Goal: Use online tool/utility: Utilize a website feature to perform a specific function

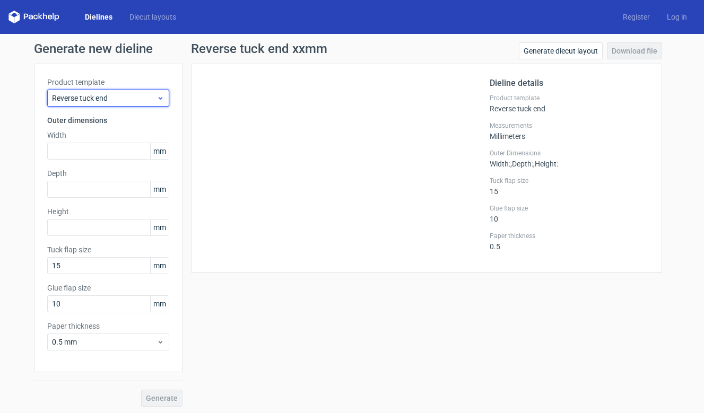
click at [162, 96] on icon at bounding box center [160, 98] width 8 height 8
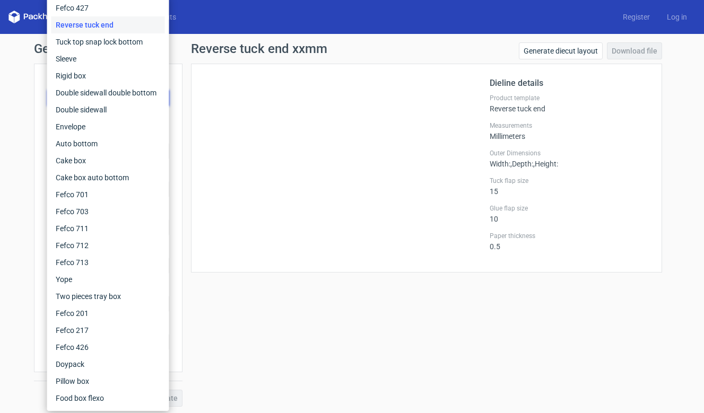
click at [262, 115] on div at bounding box center [346, 168] width 285 height 182
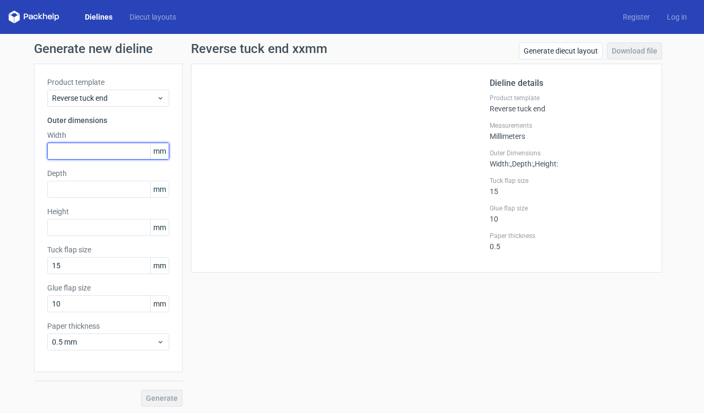
click at [94, 150] on input "text" at bounding box center [108, 151] width 122 height 17
type input "110"
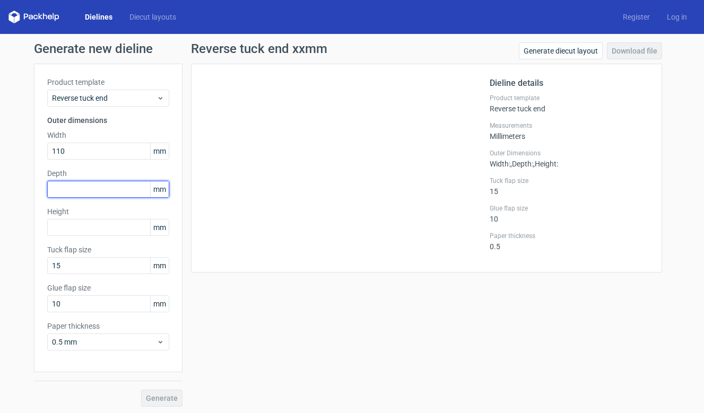
click at [72, 185] on input "text" at bounding box center [108, 189] width 122 height 17
type input "70"
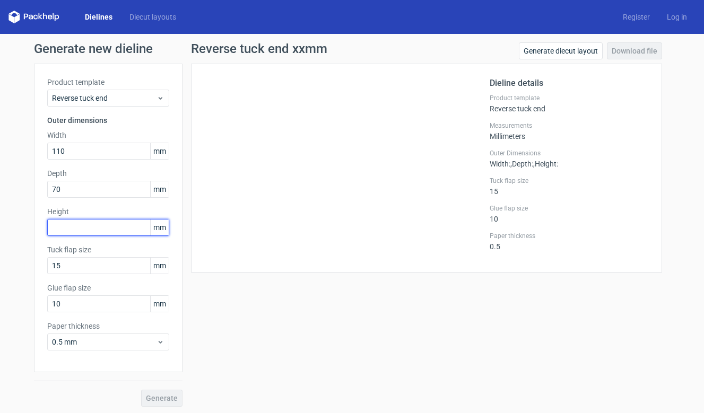
click at [70, 221] on input "text" at bounding box center [108, 227] width 122 height 17
type input "115"
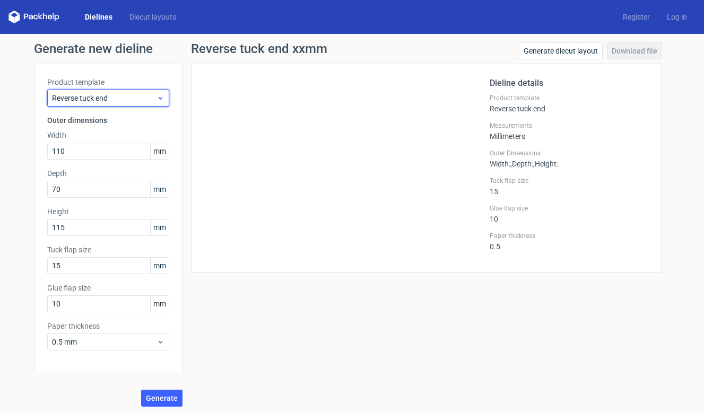
click at [134, 101] on span "Reverse tuck end" at bounding box center [104, 98] width 104 height 11
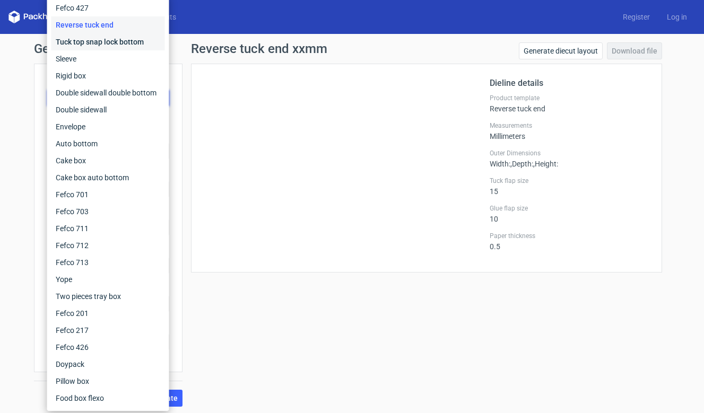
click at [110, 44] on div "Tuck top snap lock bottom" at bounding box center [107, 41] width 113 height 17
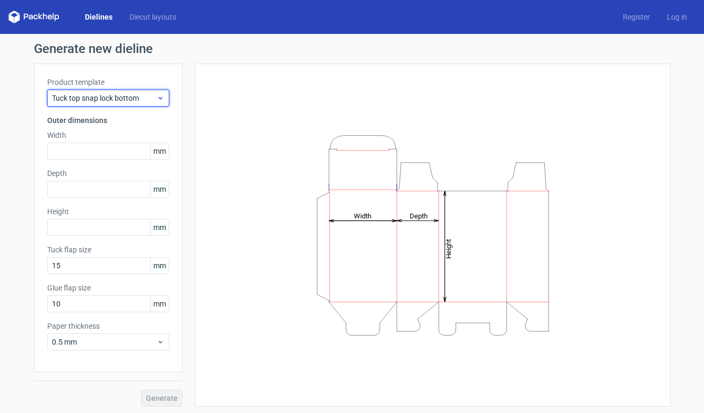
click at [136, 100] on span "Tuck top snap lock bottom" at bounding box center [104, 98] width 104 height 11
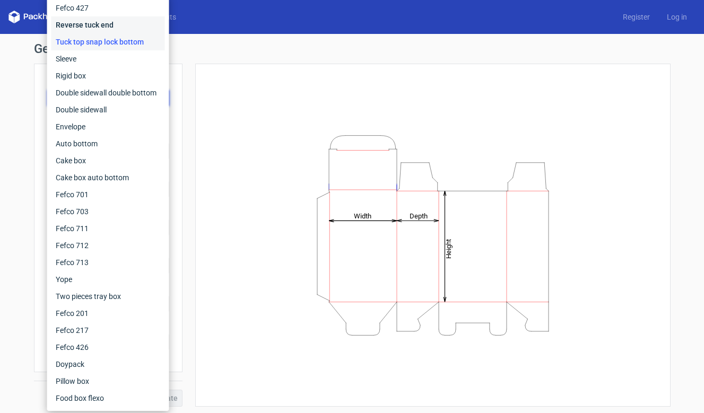
click at [108, 26] on div "Reverse tuck end" at bounding box center [107, 24] width 113 height 17
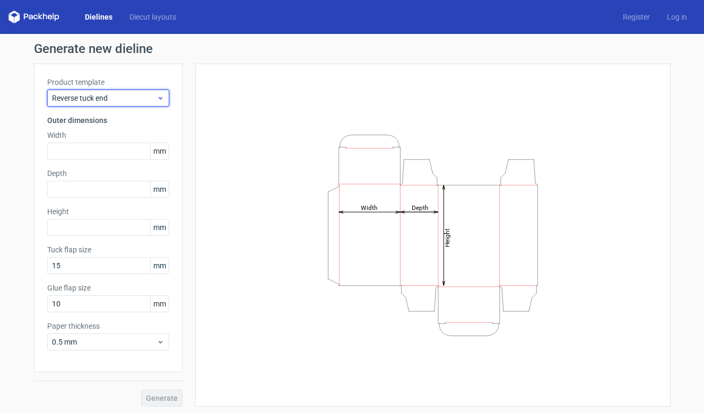
click at [107, 93] on span "Reverse tuck end" at bounding box center [104, 98] width 104 height 11
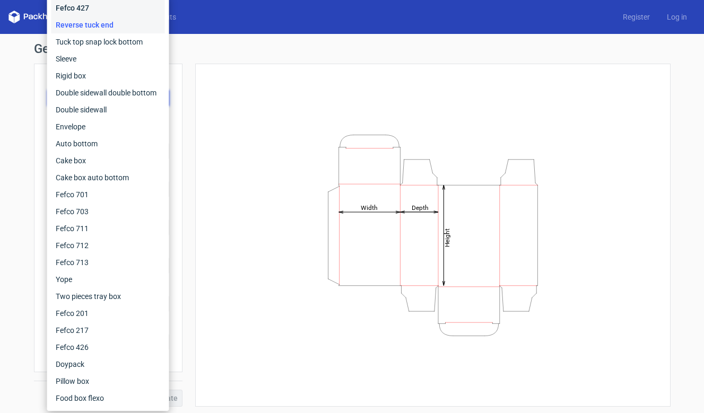
click at [101, 4] on div "Fefco 427" at bounding box center [107, 7] width 113 height 17
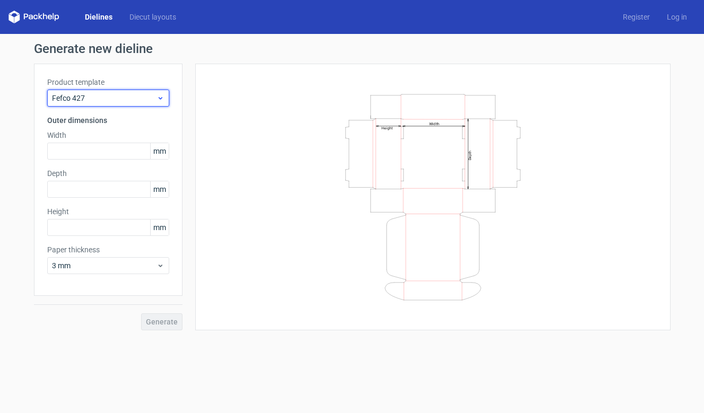
click at [119, 96] on span "Fefco 427" at bounding box center [104, 98] width 104 height 11
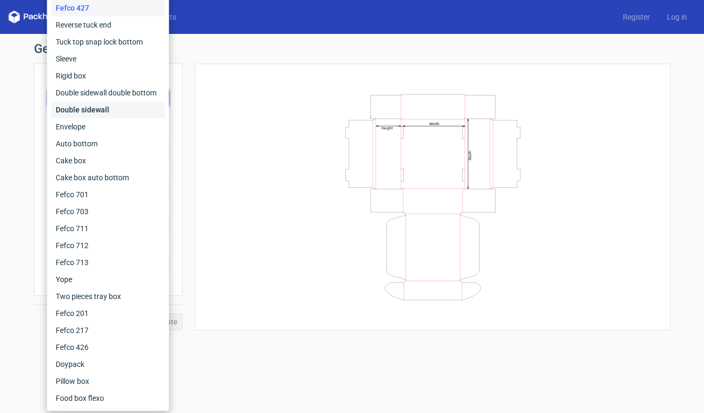
click at [115, 113] on div "Double sidewall" at bounding box center [107, 109] width 113 height 17
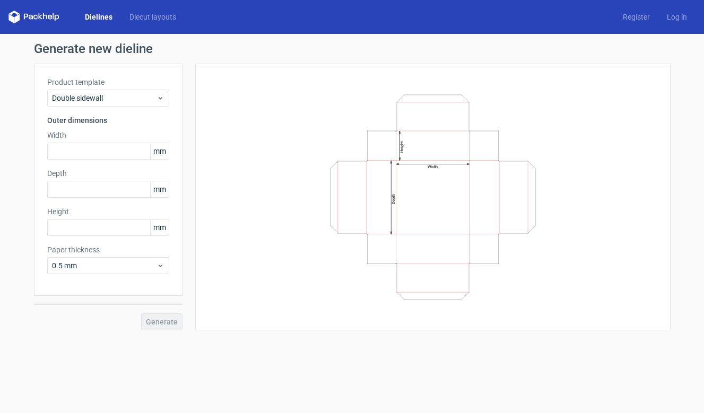
click at [116, 107] on div "Product template Double sidewall Outer dimensions Width mm Depth mm Height mm P…" at bounding box center [108, 180] width 148 height 232
click at [115, 98] on span "Double sidewall" at bounding box center [104, 98] width 104 height 11
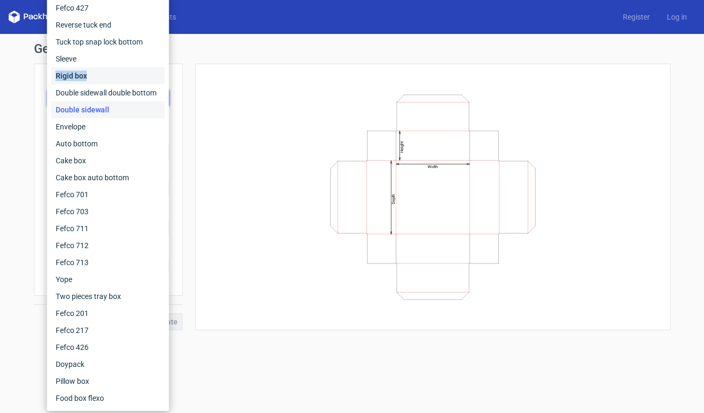
click at [107, 71] on div "Rigid box" at bounding box center [107, 75] width 113 height 17
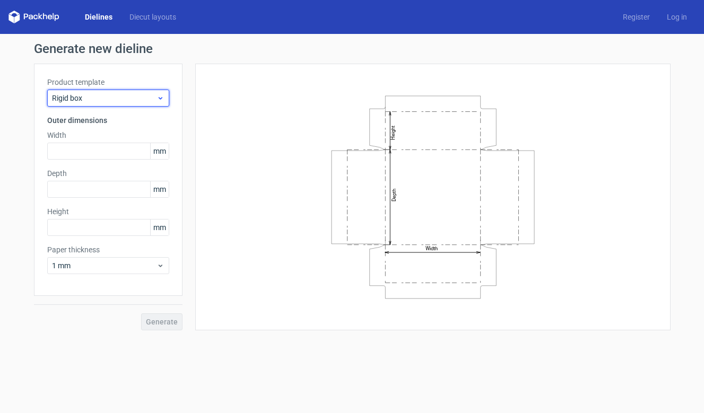
click at [116, 100] on span "Rigid box" at bounding box center [104, 98] width 104 height 11
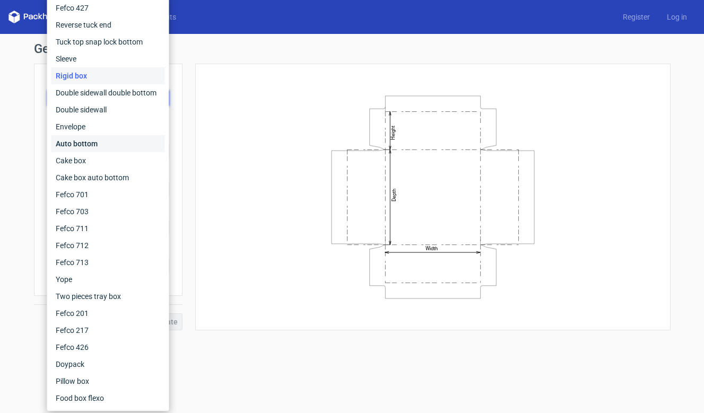
click at [109, 137] on div "Auto bottom" at bounding box center [107, 143] width 113 height 17
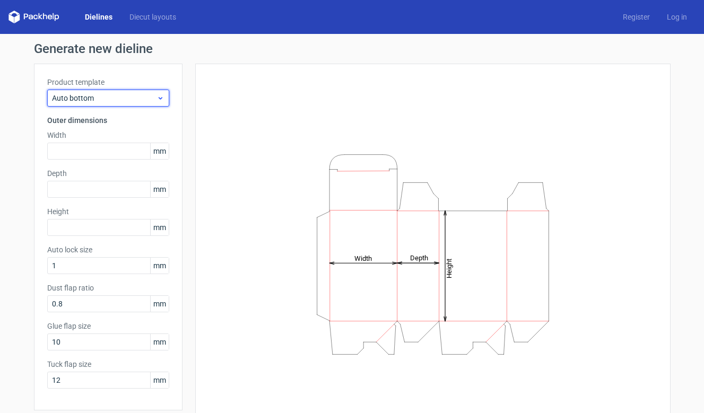
click at [112, 103] on span "Auto bottom" at bounding box center [104, 98] width 104 height 11
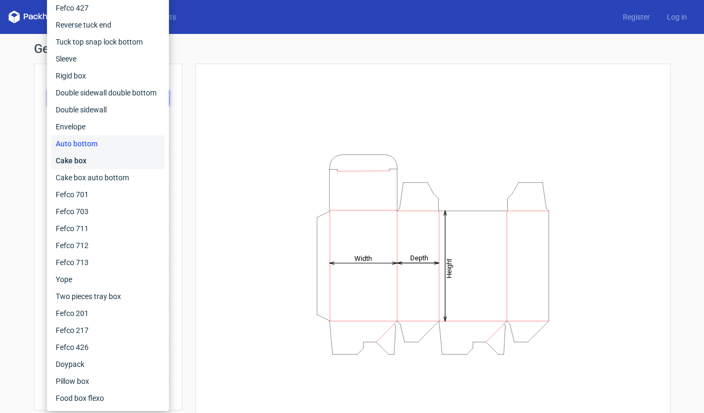
click at [100, 162] on div "Cake box" at bounding box center [107, 160] width 113 height 17
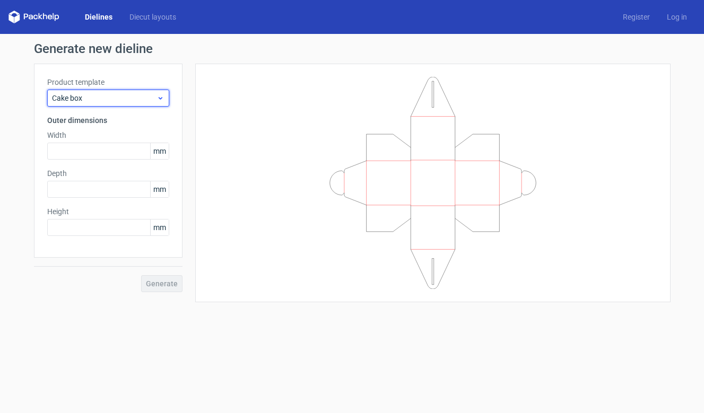
click at [106, 99] on span "Cake box" at bounding box center [104, 98] width 104 height 11
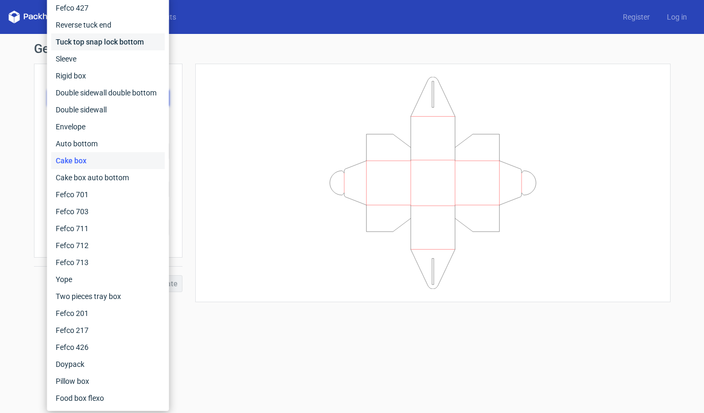
click at [100, 45] on div "Tuck top snap lock bottom" at bounding box center [107, 41] width 113 height 17
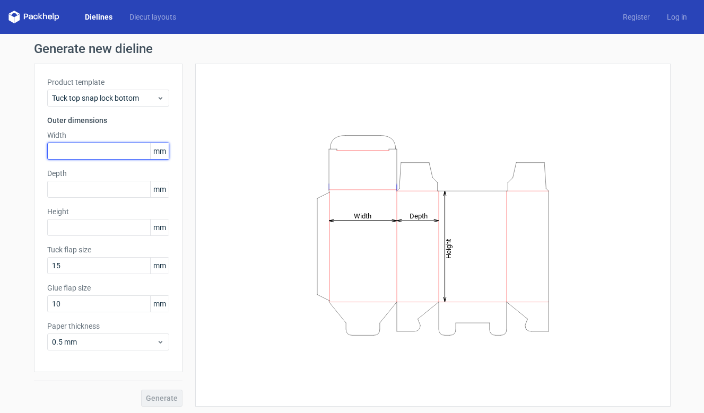
click at [115, 152] on input "text" at bounding box center [108, 151] width 122 height 17
type input "110"
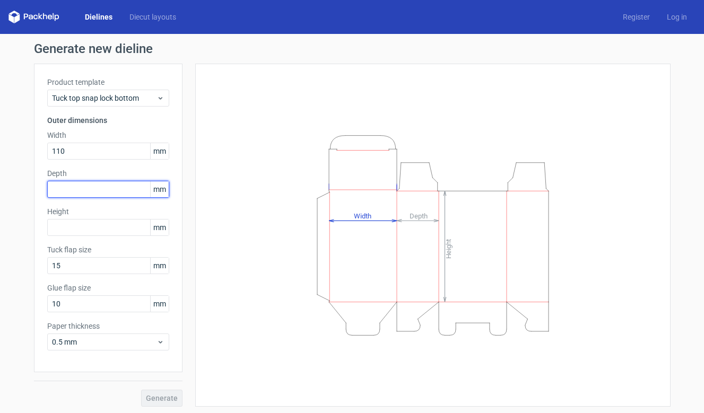
click at [115, 188] on input "text" at bounding box center [108, 189] width 122 height 17
type input "70"
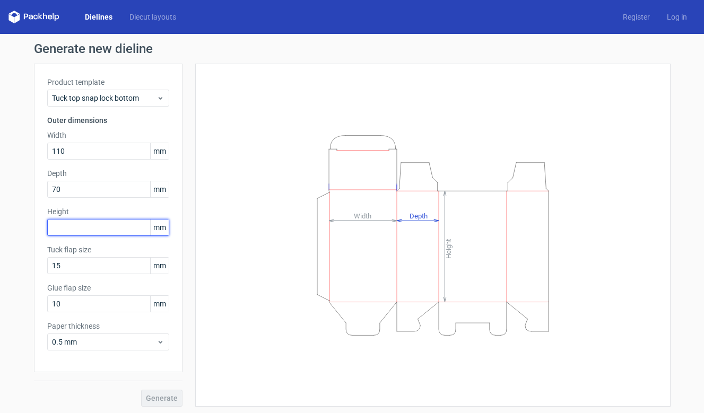
click at [110, 223] on input "text" at bounding box center [108, 227] width 122 height 17
type input "115"
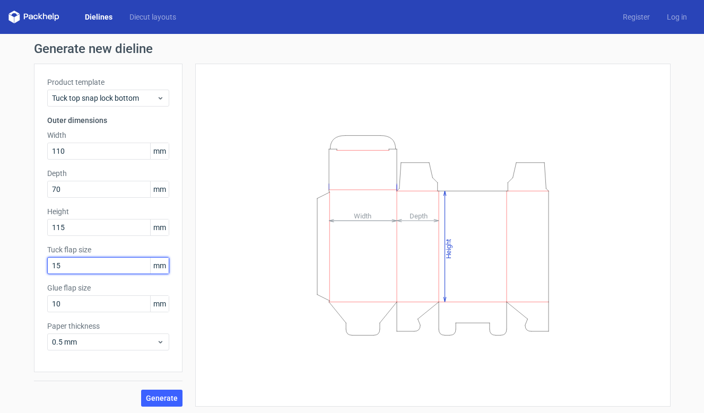
click at [132, 265] on input "15" at bounding box center [108, 265] width 122 height 17
